Goal: Information Seeking & Learning: Learn about a topic

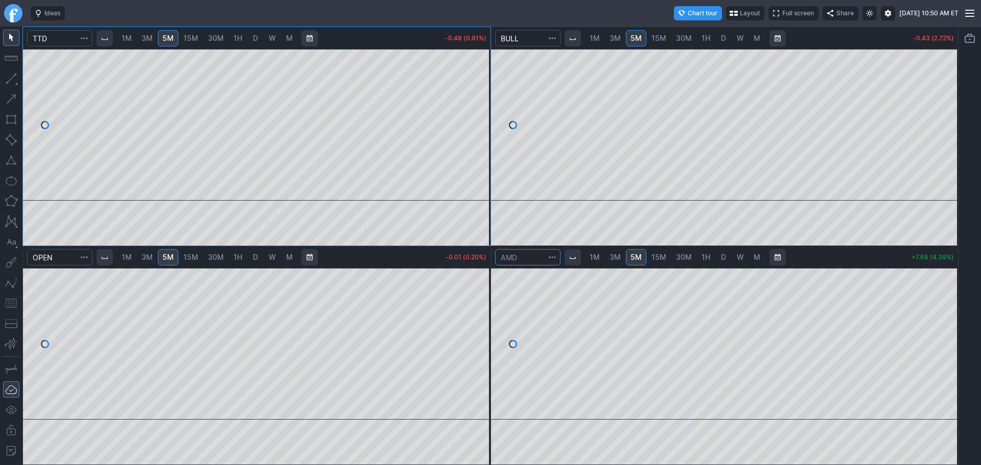
click at [525, 263] on input "Search" at bounding box center [527, 257] width 65 height 16
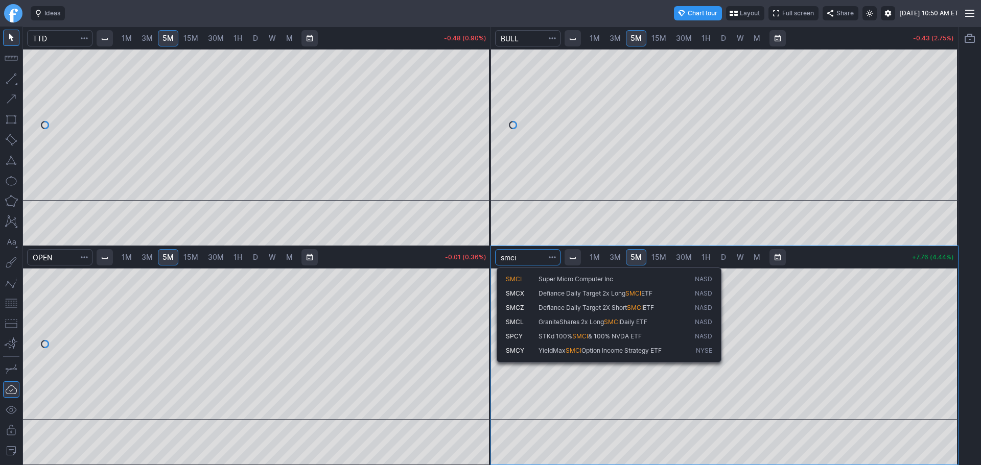
type input "smci"
click at [529, 278] on span "SMCI" at bounding box center [522, 279] width 33 height 9
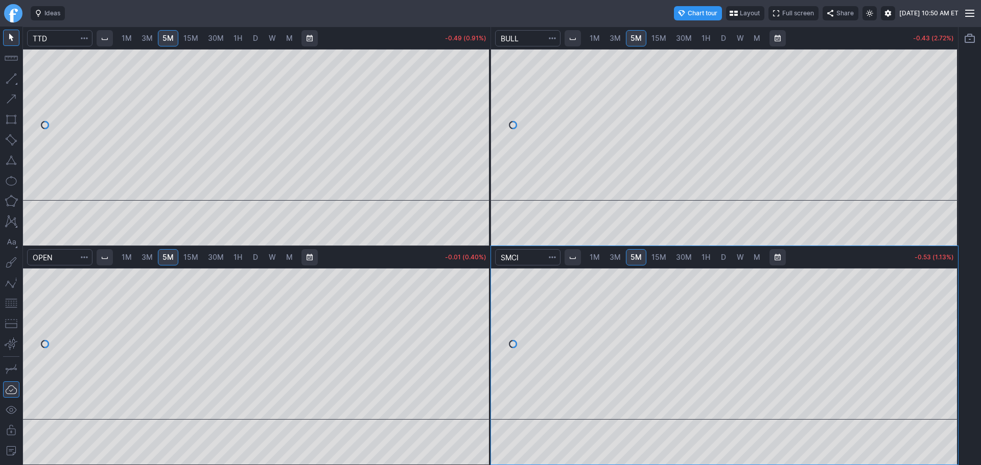
click at [725, 262] on span "D" at bounding box center [723, 257] width 7 height 10
click at [631, 258] on span "5M" at bounding box center [635, 257] width 11 height 9
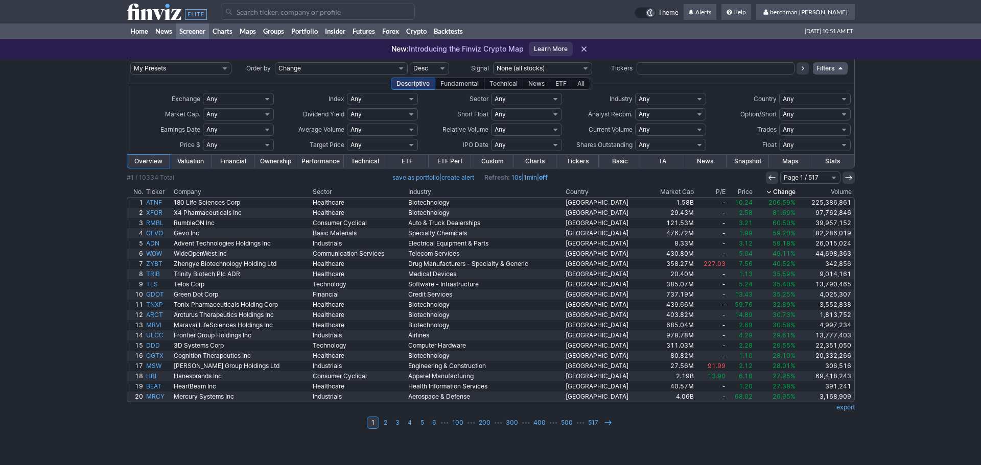
click at [835, 189] on th "Volume" at bounding box center [826, 192] width 58 height 10
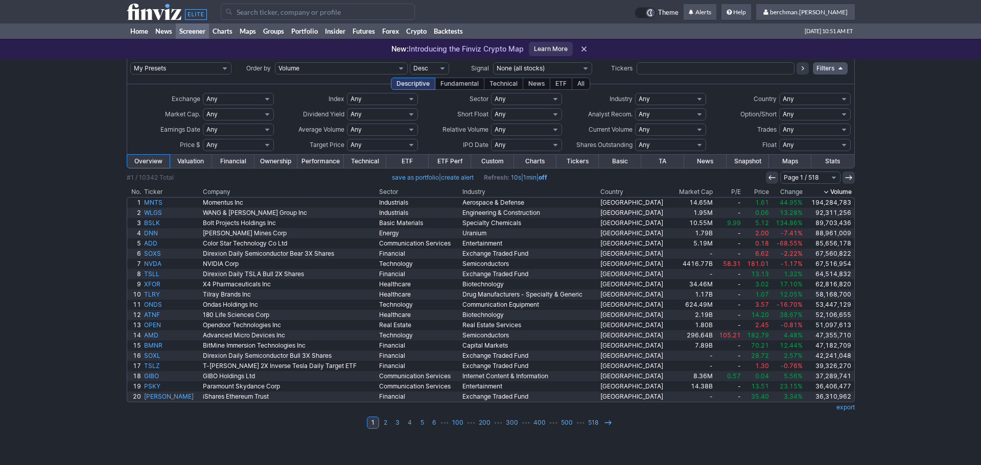
click at [831, 193] on th "Volume" at bounding box center [829, 192] width 51 height 10
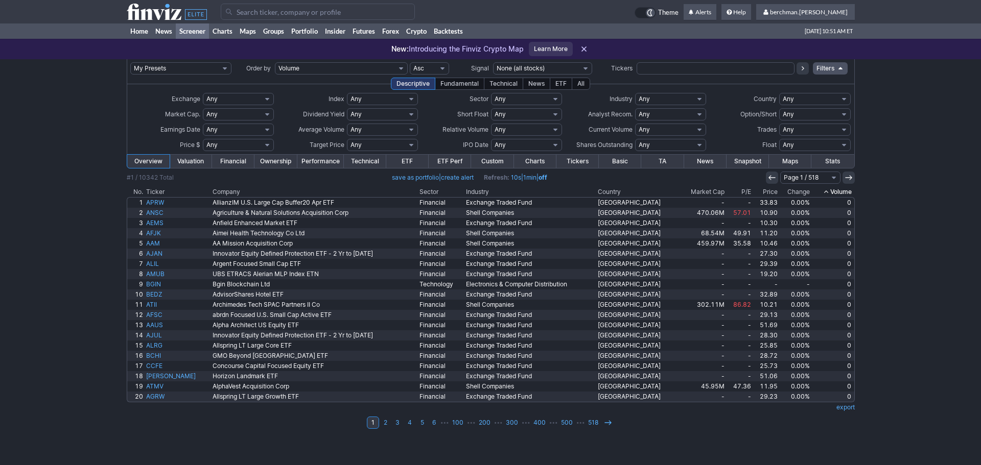
click at [828, 191] on icon at bounding box center [826, 192] width 8 height 8
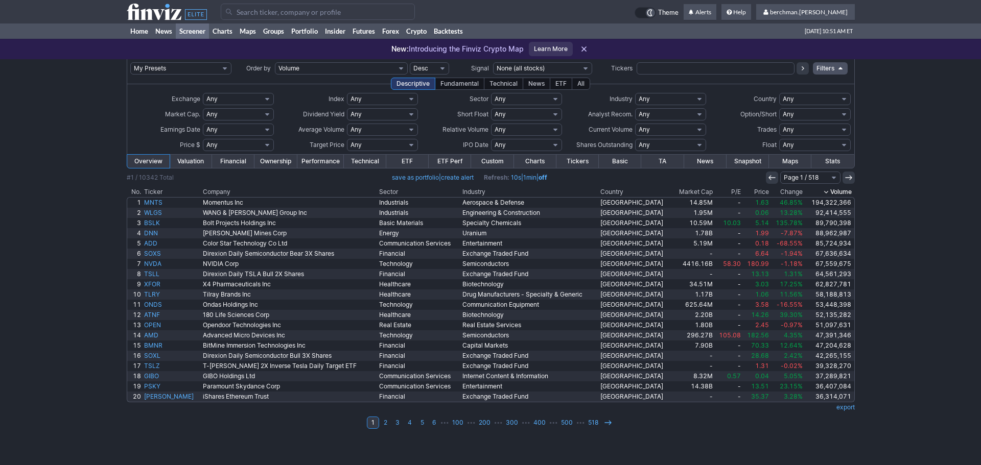
click at [310, 16] on input "Search" at bounding box center [318, 12] width 194 height 16
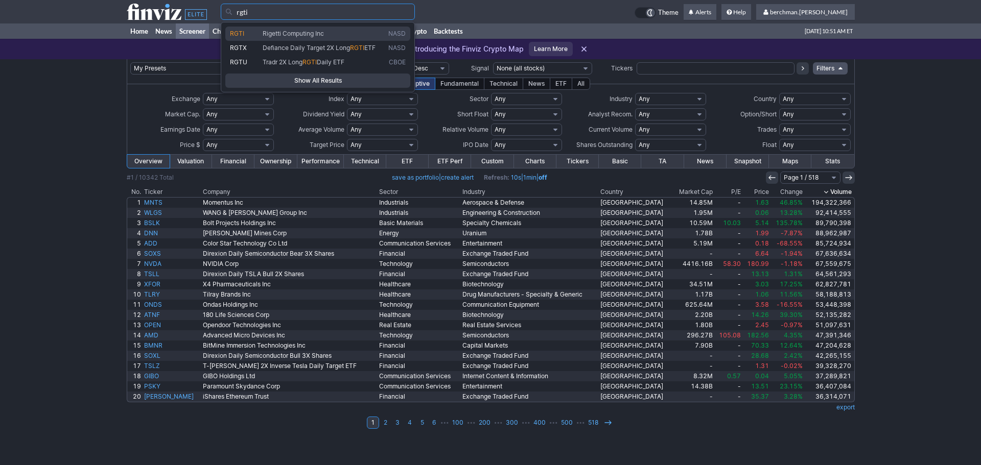
click at [310, 31] on span "Rigetti Computing Inc" at bounding box center [293, 34] width 61 height 8
type input "RGTI"
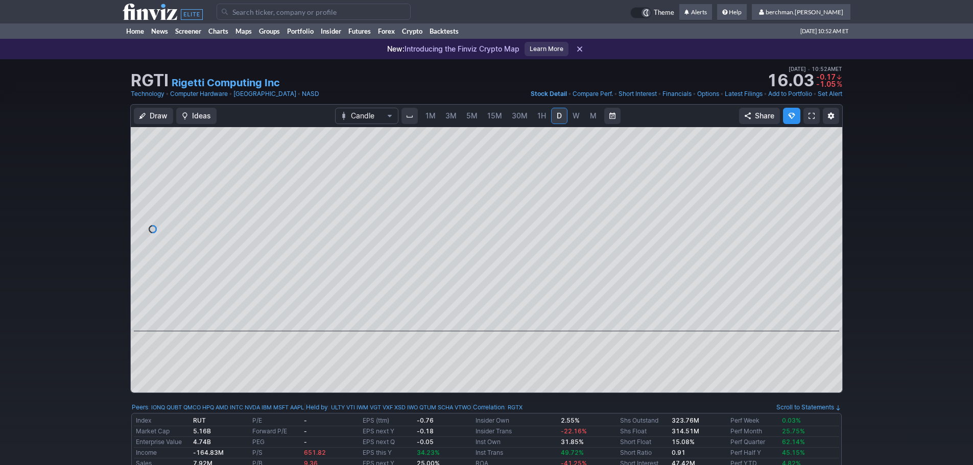
click at [339, 14] on input "Search" at bounding box center [314, 12] width 194 height 16
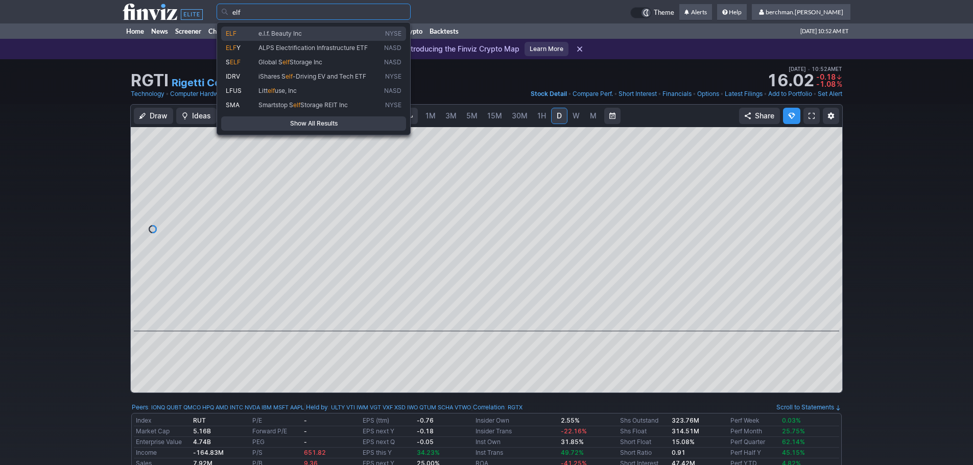
click at [333, 31] on span "e.l.f. Beauty Inc" at bounding box center [319, 34] width 126 height 9
type input "ELF"
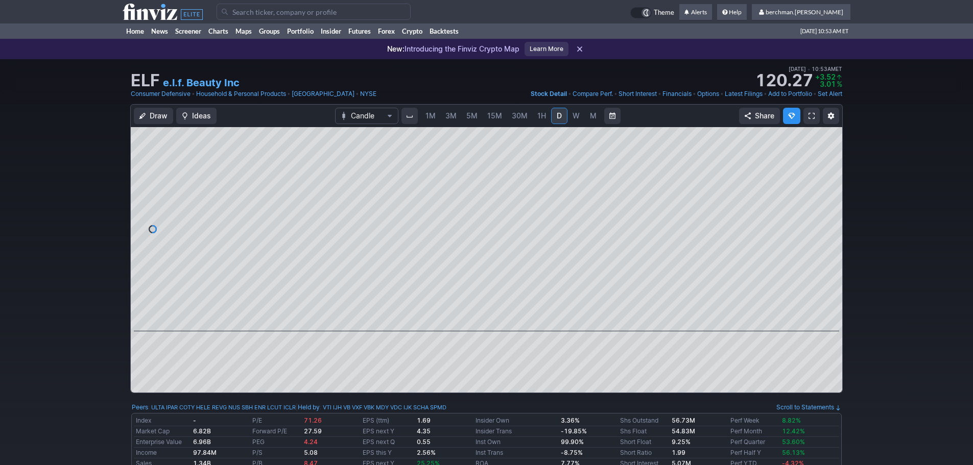
click at [288, 11] on input "Search" at bounding box center [314, 12] width 194 height 16
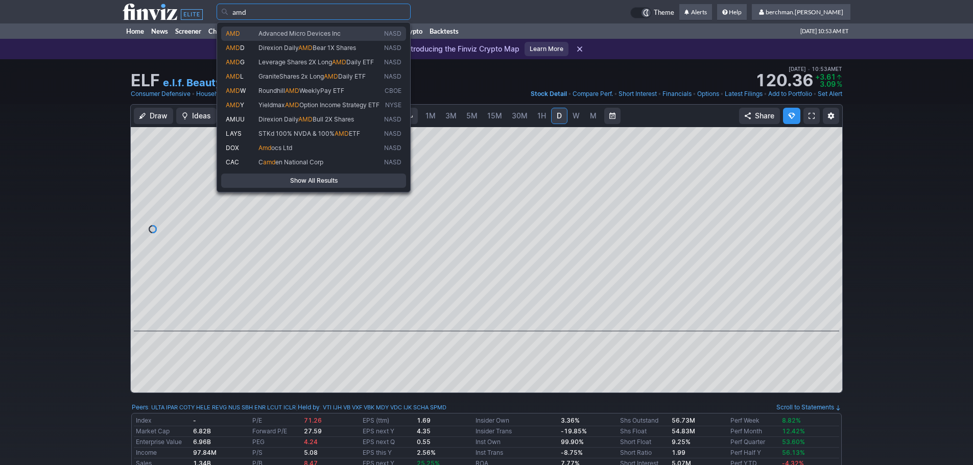
click at [282, 34] on span "Advanced Micro Devices Inc" at bounding box center [299, 34] width 82 height 8
type input "AMD"
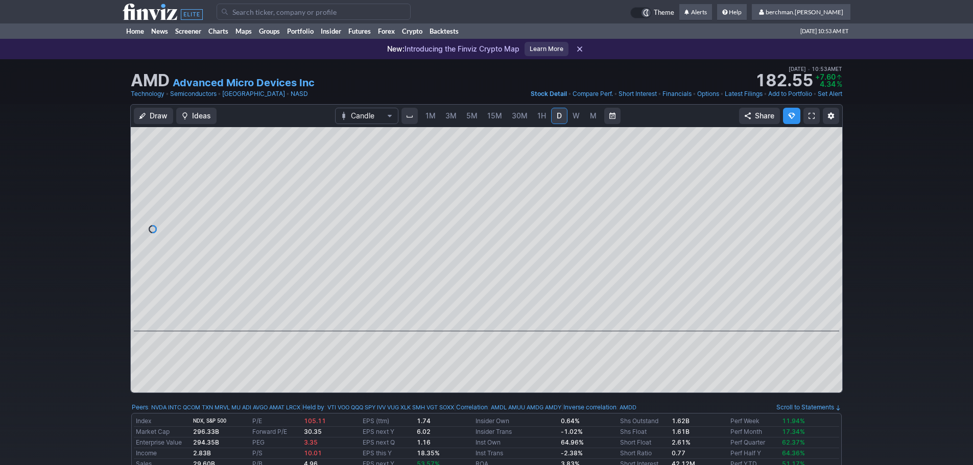
click at [475, 117] on span "5M" at bounding box center [471, 115] width 11 height 9
